Goal: Navigation & Orientation: Find specific page/section

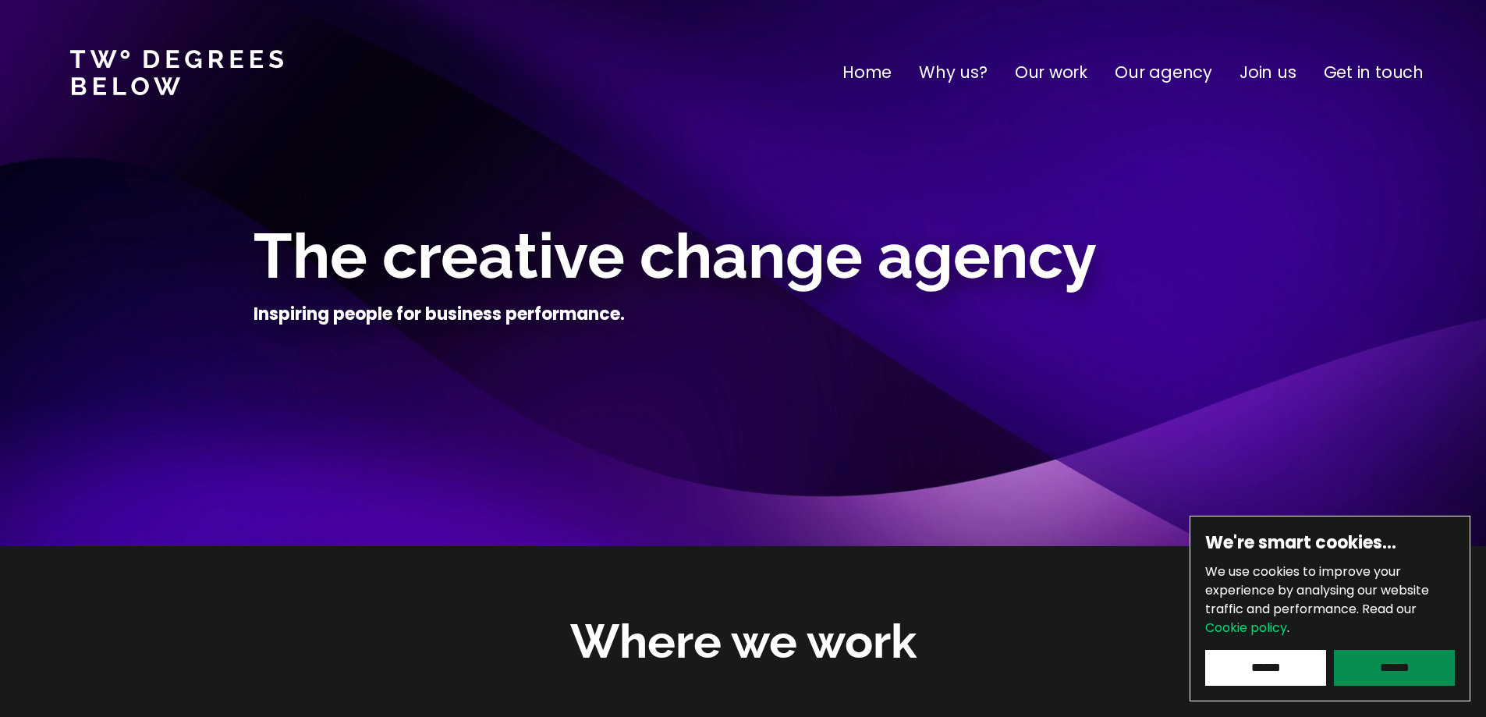
click at [1385, 670] on input "******" at bounding box center [1393, 668] width 121 height 36
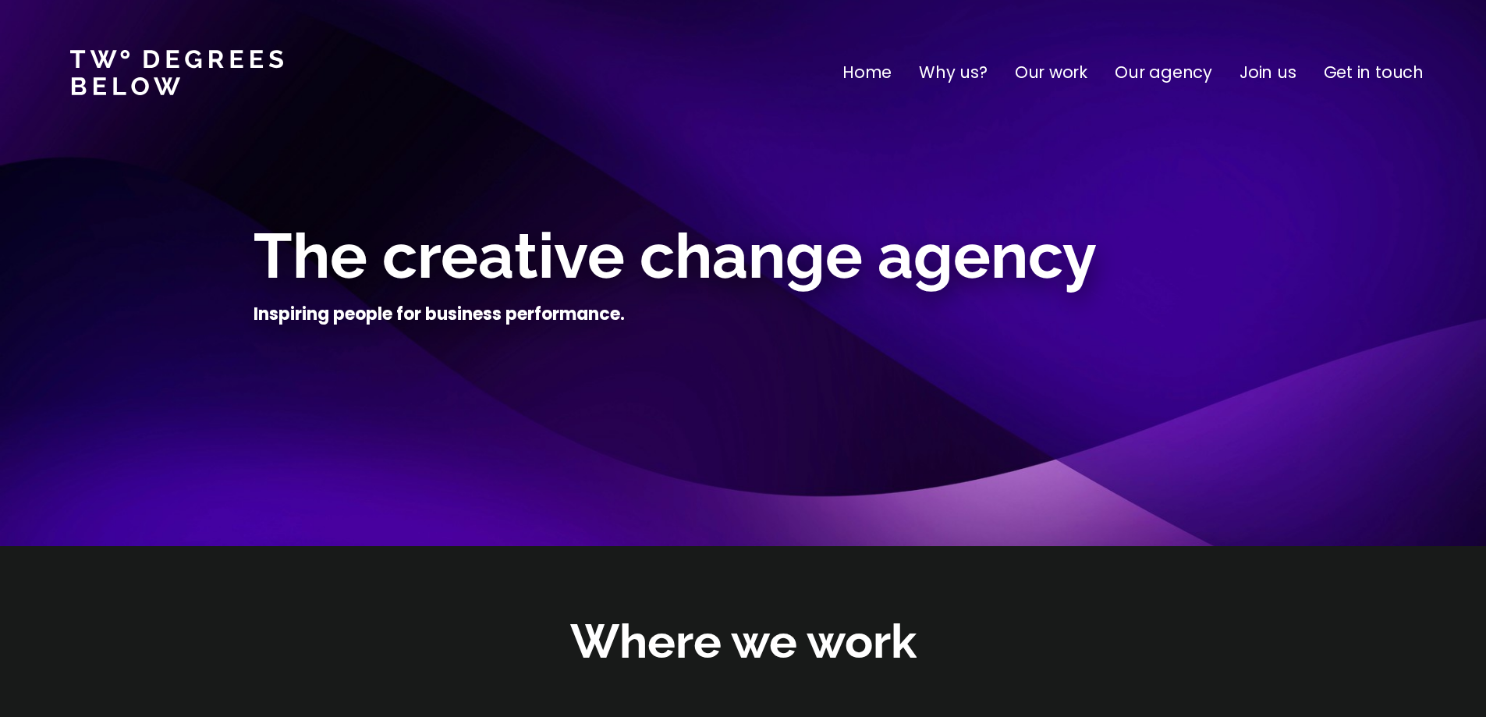
click at [1061, 75] on p "Our work" at bounding box center [1051, 72] width 73 height 25
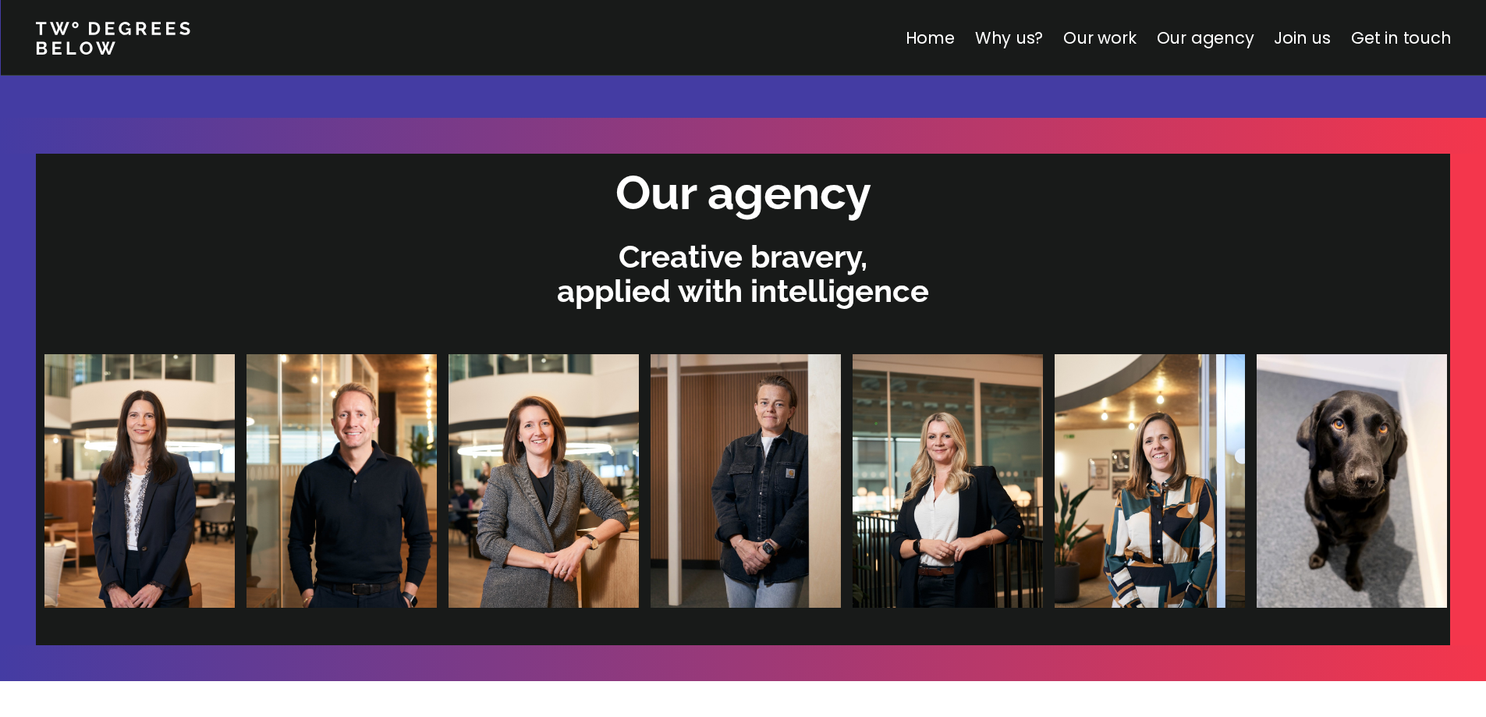
scroll to position [3231, 0]
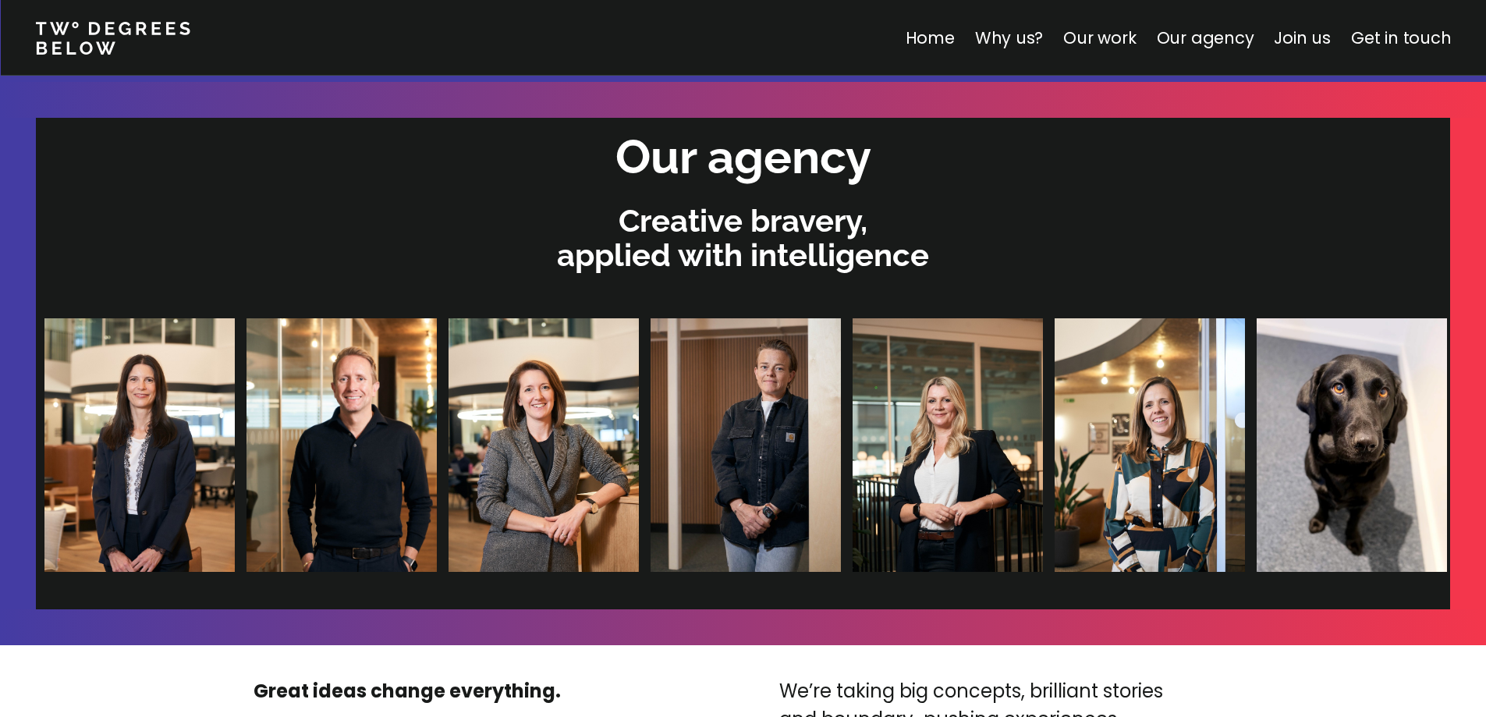
click at [1055, 448] on img at bounding box center [1150, 444] width 190 height 253
click at [1039, 434] on img at bounding box center [1134, 444] width 190 height 253
click at [1173, 434] on img at bounding box center [1268, 444] width 190 height 253
click at [1103, 434] on img at bounding box center [1198, 444] width 190 height 253
click at [1091, 433] on img at bounding box center [1186, 444] width 190 height 253
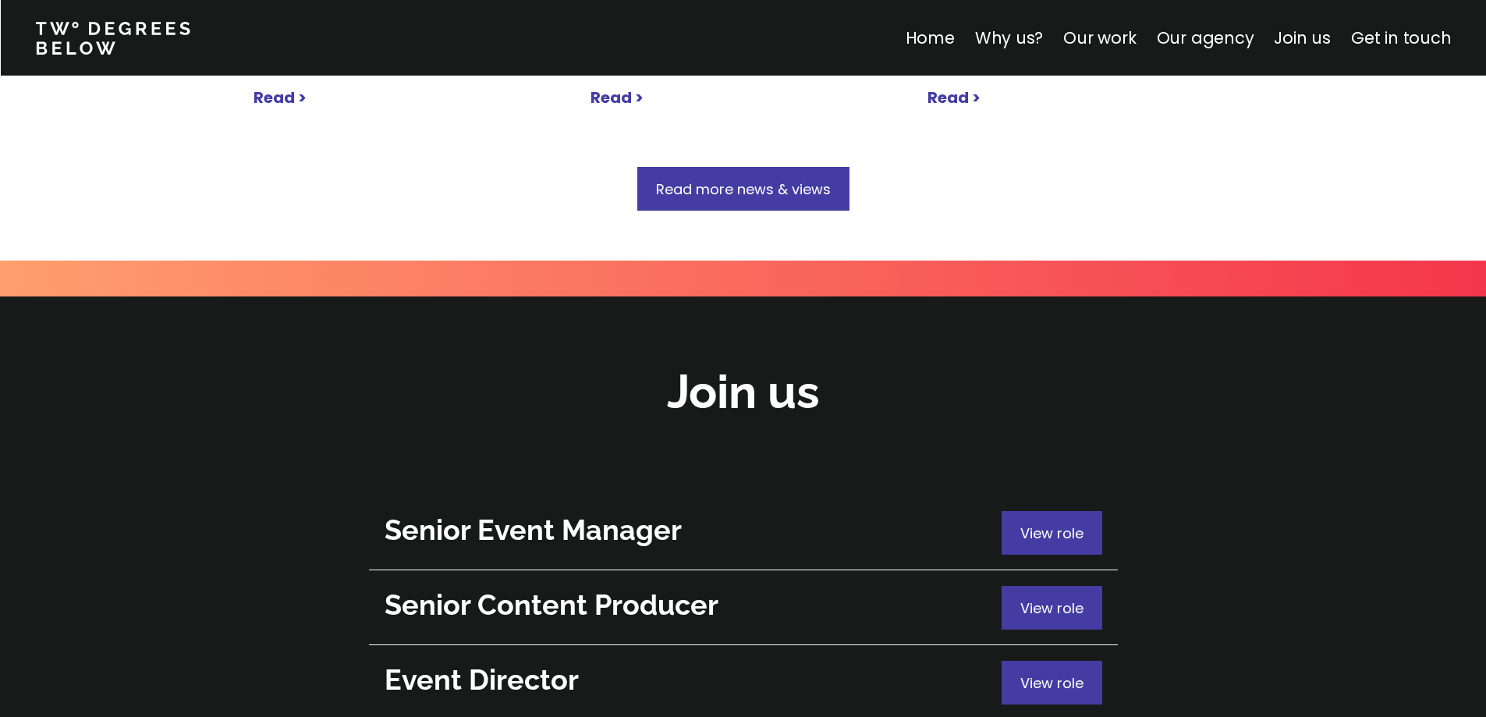
scroll to position [5492, 0]
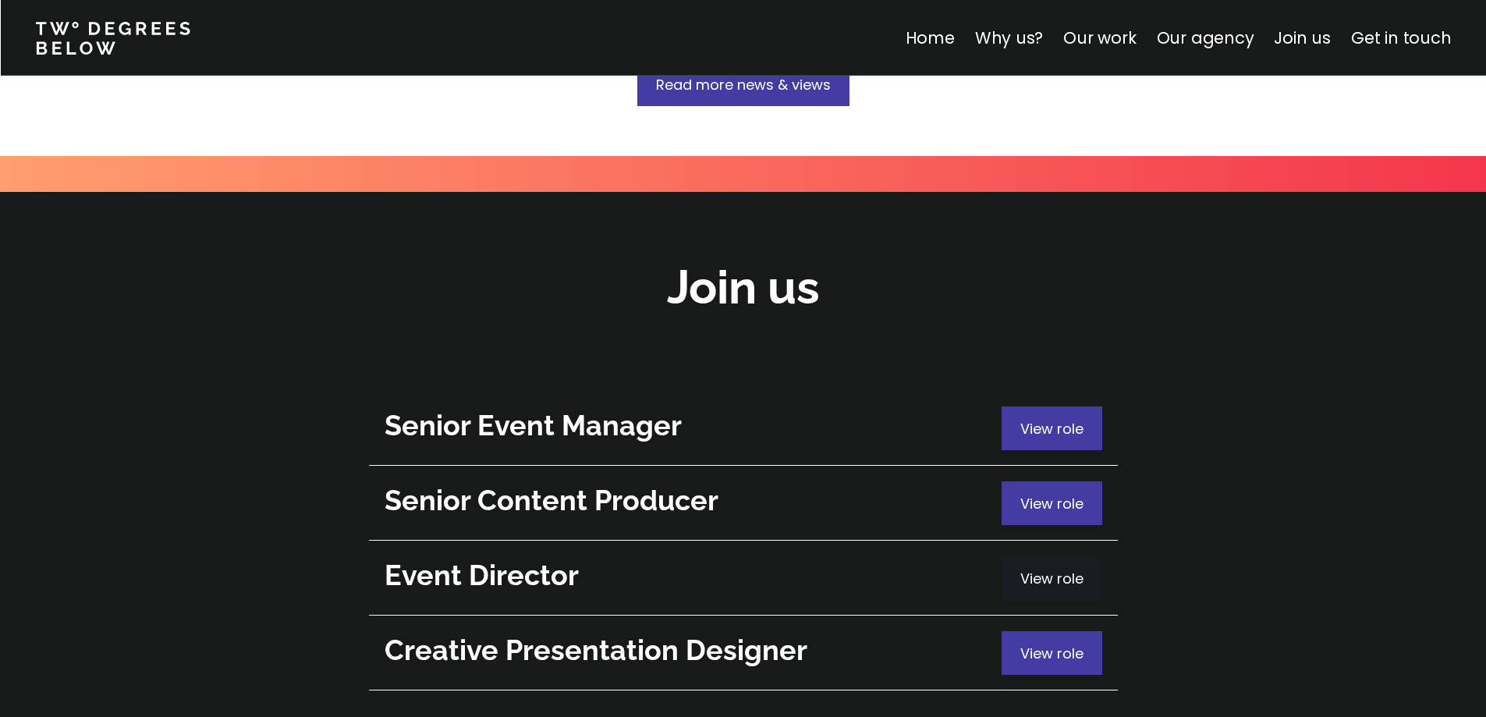
click at [1021, 556] on div "View role" at bounding box center [1051, 578] width 101 height 44
